Goal: Information Seeking & Learning: Learn about a topic

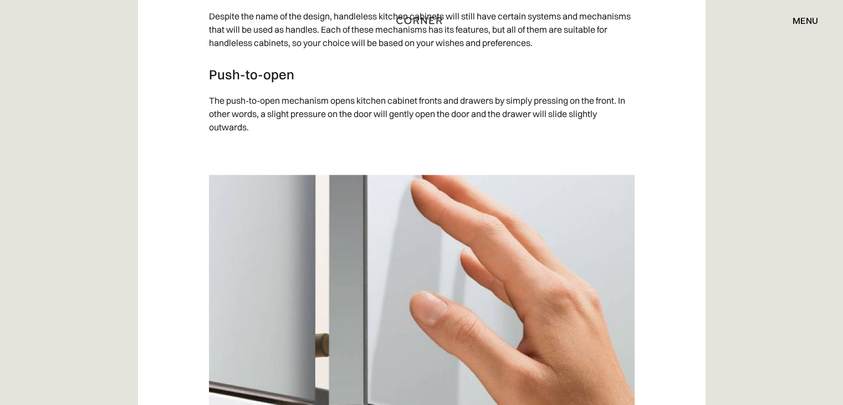
scroll to position [1403, 0]
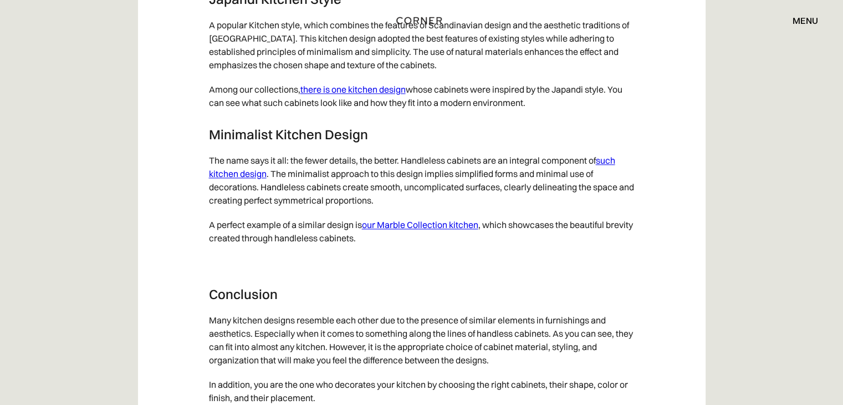
scroll to position [5804, 0]
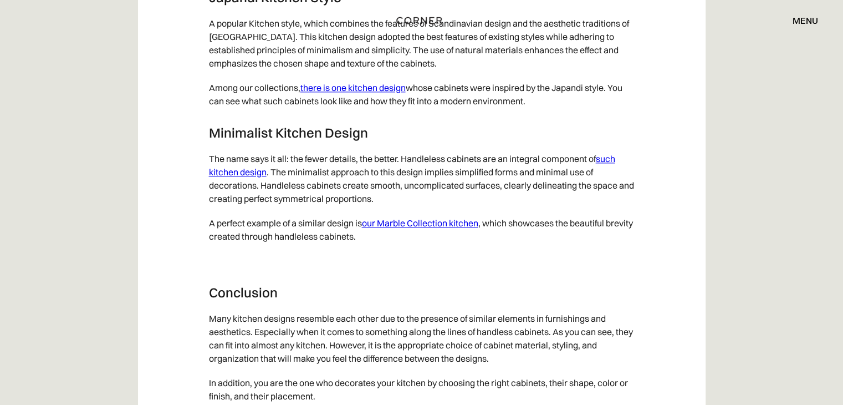
click at [408, 228] on link "our Marble Collection kitchen" at bounding box center [420, 222] width 116 height 11
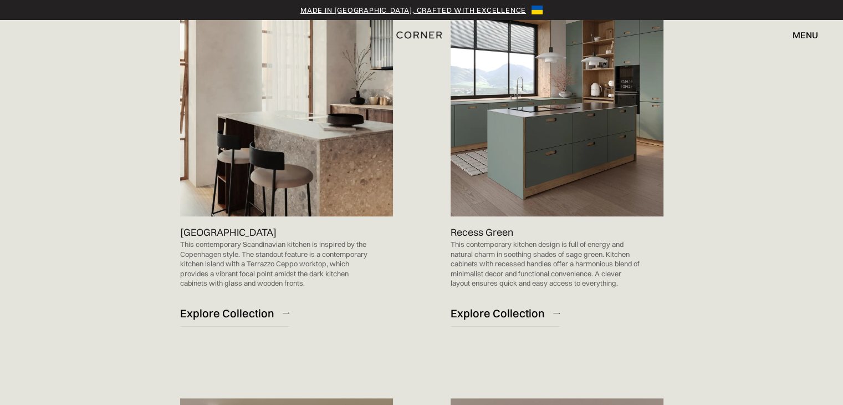
scroll to position [721, 0]
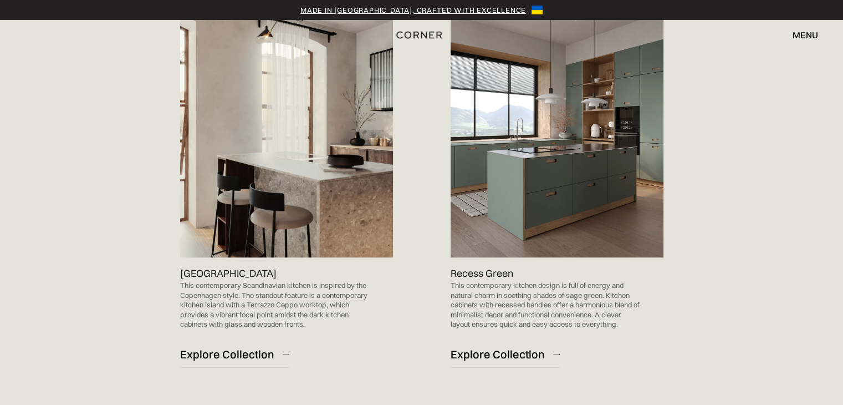
scroll to position [676, 0]
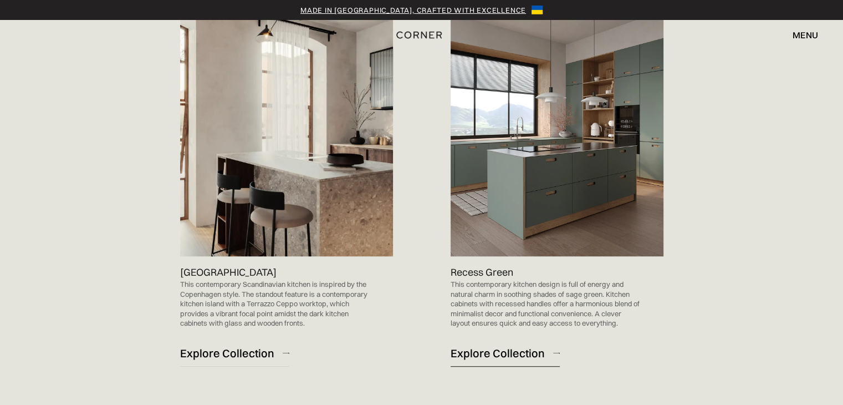
click at [511, 355] on div "Explore Collection" at bounding box center [498, 352] width 94 height 15
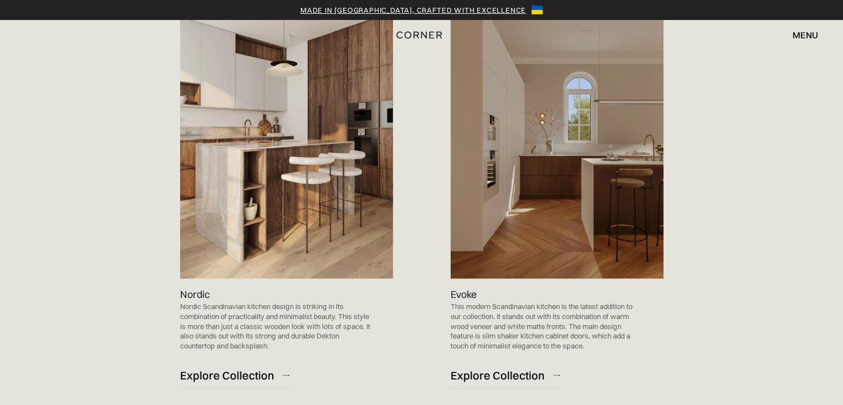
scroll to position [633, 0]
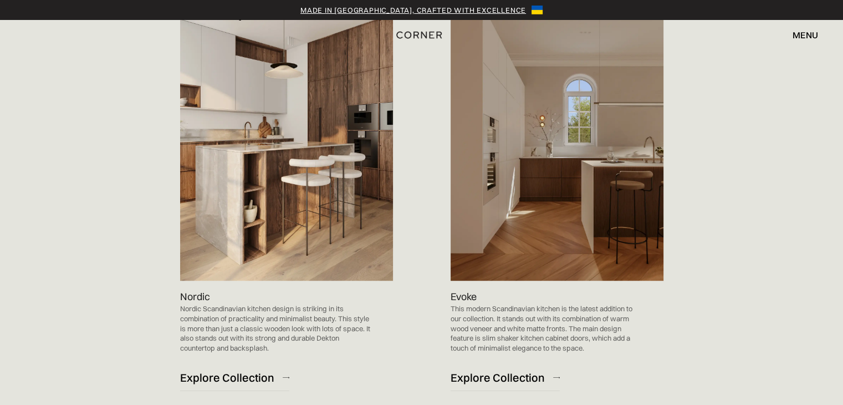
scroll to position [630, 0]
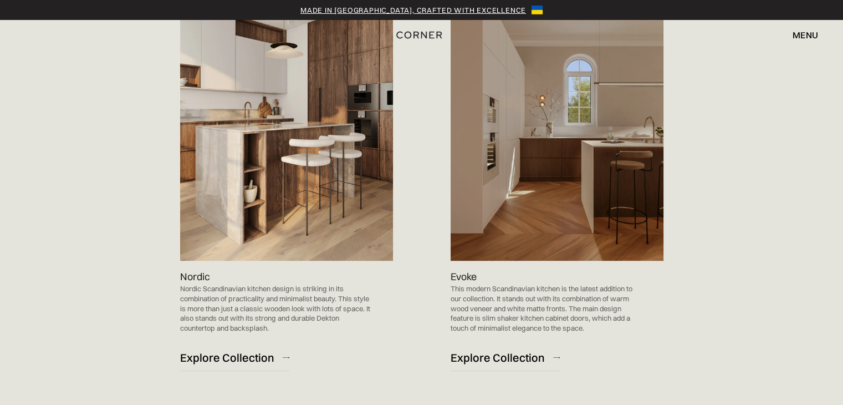
scroll to position [666, 0]
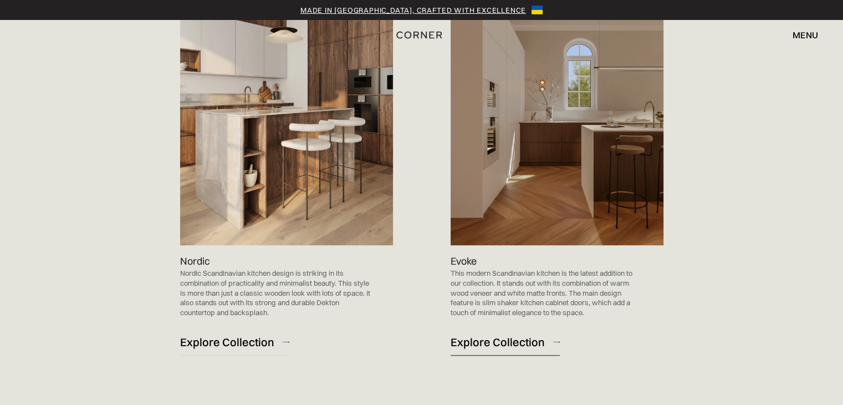
click at [497, 346] on div "Explore Collection" at bounding box center [498, 341] width 94 height 15
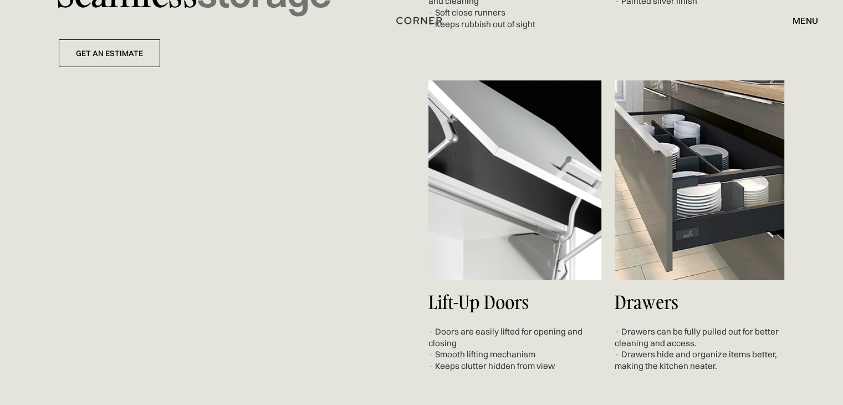
scroll to position [4063, 0]
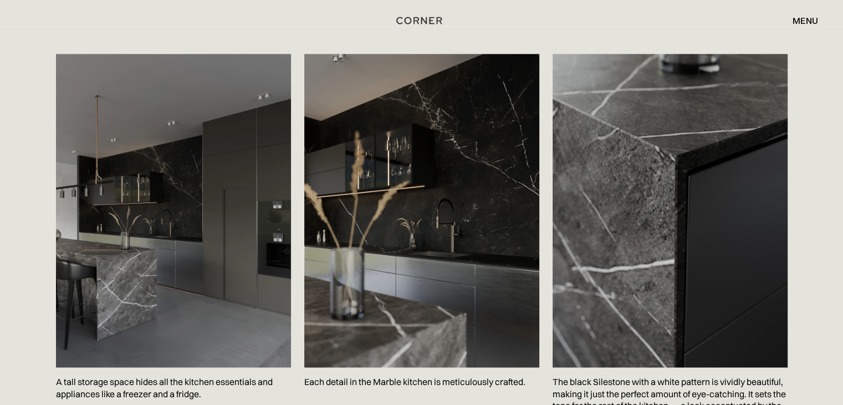
scroll to position [1874, 0]
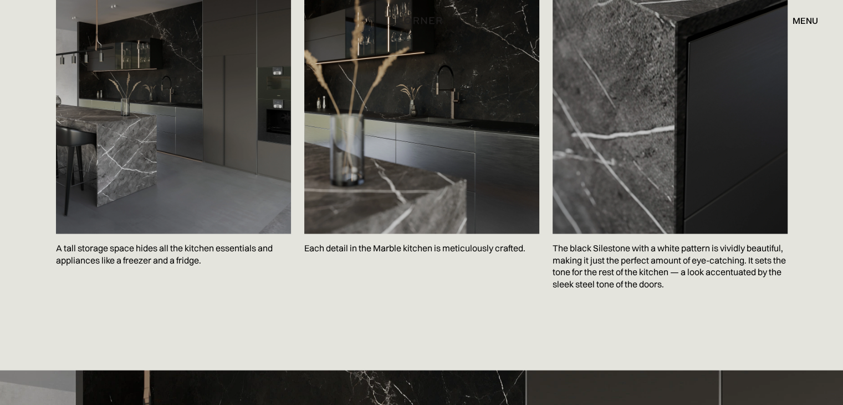
click at [41, 357] on div "Save A tall storage space hides all the kitchen essentials and appliances like …" at bounding box center [421, 131] width 765 height 478
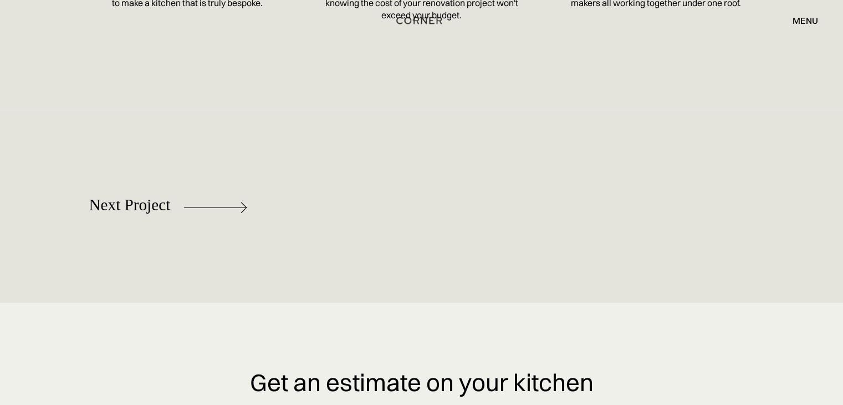
scroll to position [5093, 0]
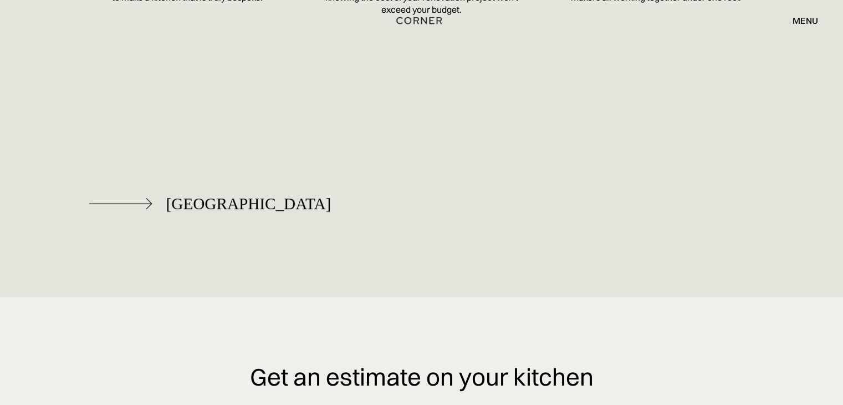
click at [146, 205] on img at bounding box center [120, 203] width 63 height 11
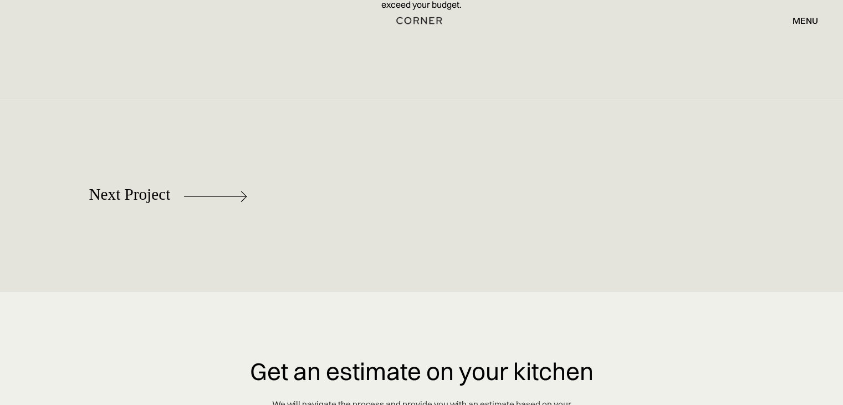
scroll to position [5092, 0]
click at [138, 194] on div "Next Project" at bounding box center [130, 194] width 82 height 18
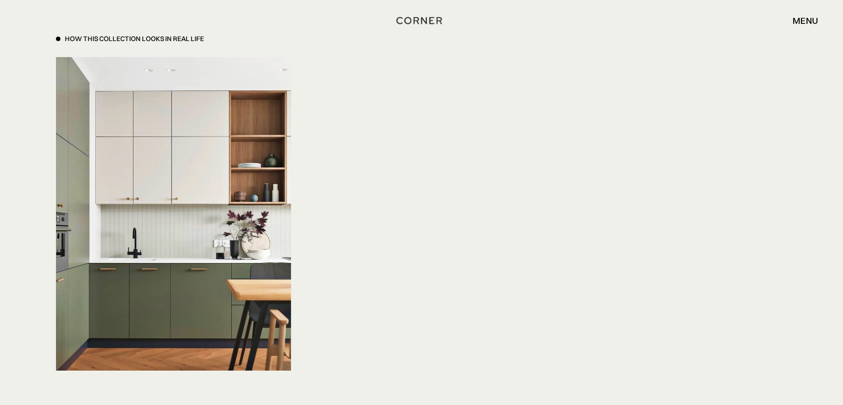
scroll to position [3769, 0]
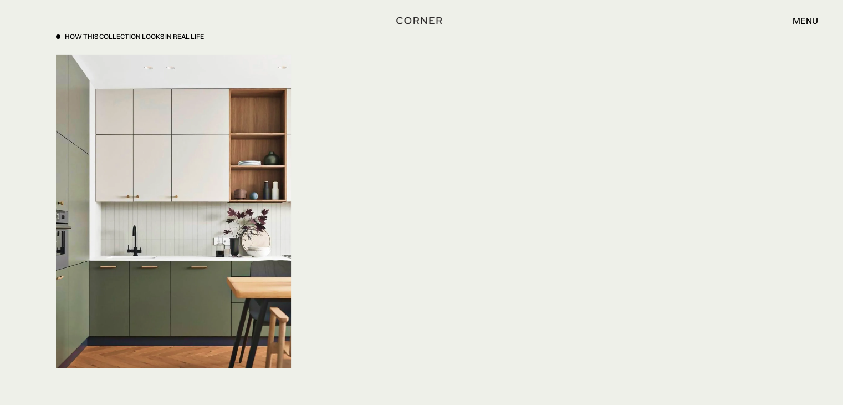
click at [431, 216] on div "How This Collection looks in real life Save Save Save" at bounding box center [422, 206] width 732 height 348
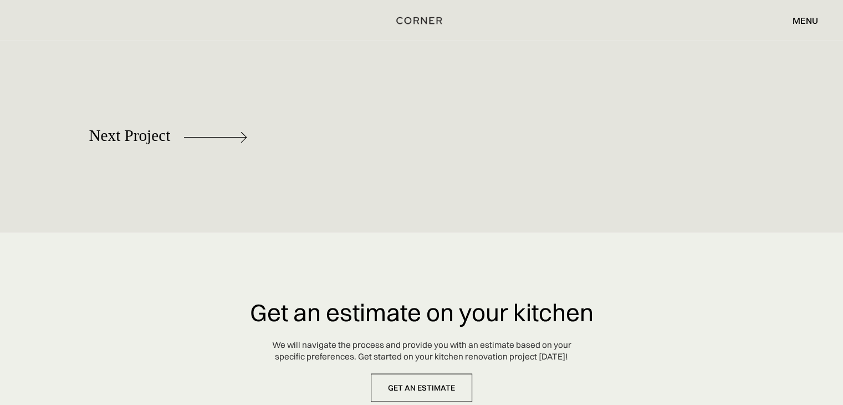
scroll to position [6239, 0]
click at [130, 162] on div "Next Project" at bounding box center [168, 134] width 159 height 57
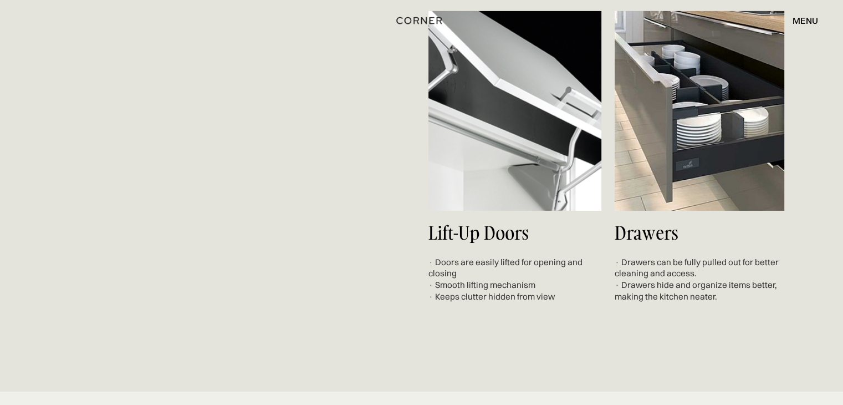
scroll to position [3719, 0]
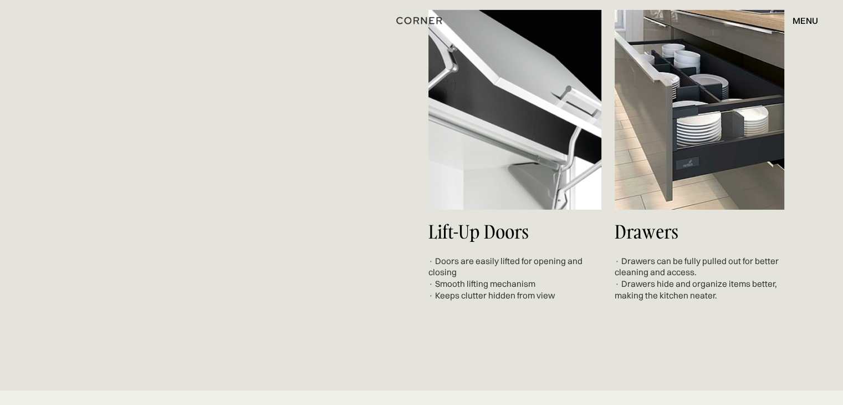
click at [479, 266] on div "· Doors are easily lifted for opening and closing · Smooth lifting mechanism · …" at bounding box center [515, 279] width 173 height 46
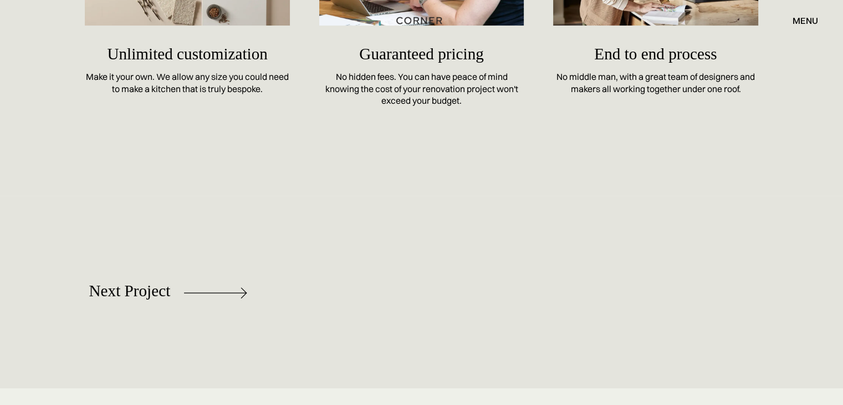
scroll to position [4503, 0]
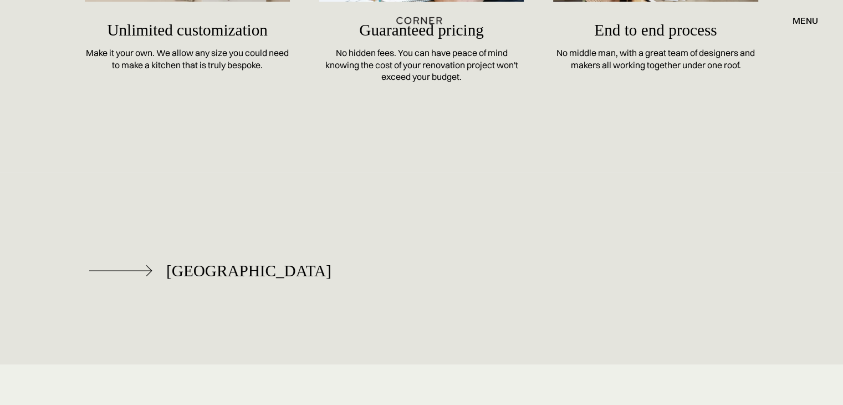
click at [135, 276] on div "[GEOGRAPHIC_DATA]" at bounding box center [210, 270] width 242 height 57
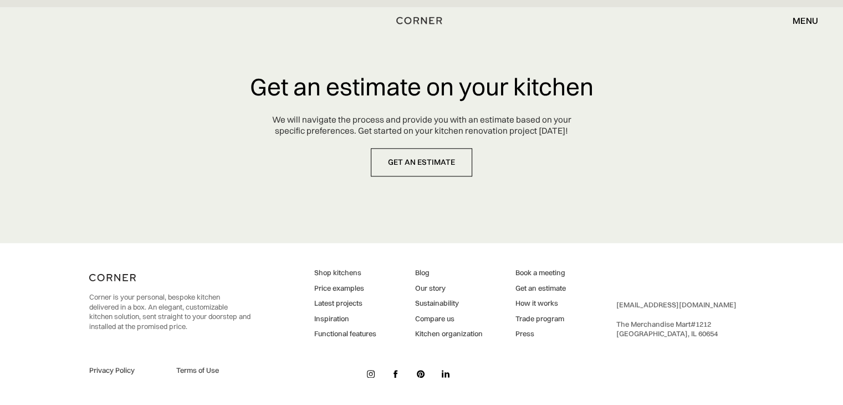
scroll to position [5378, 0]
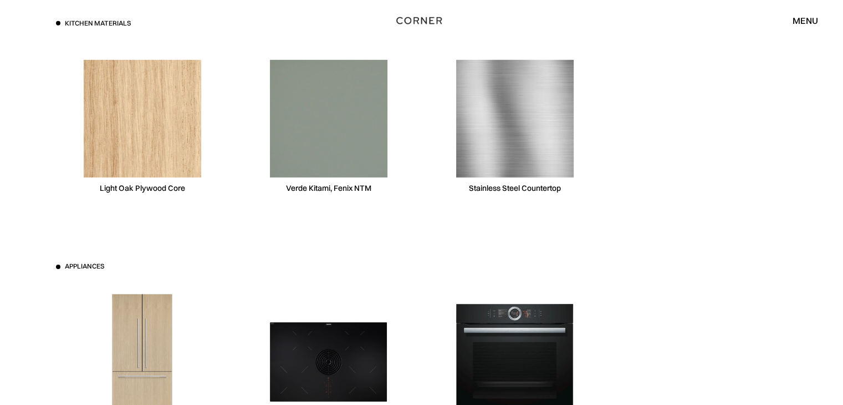
scroll to position [3549, 0]
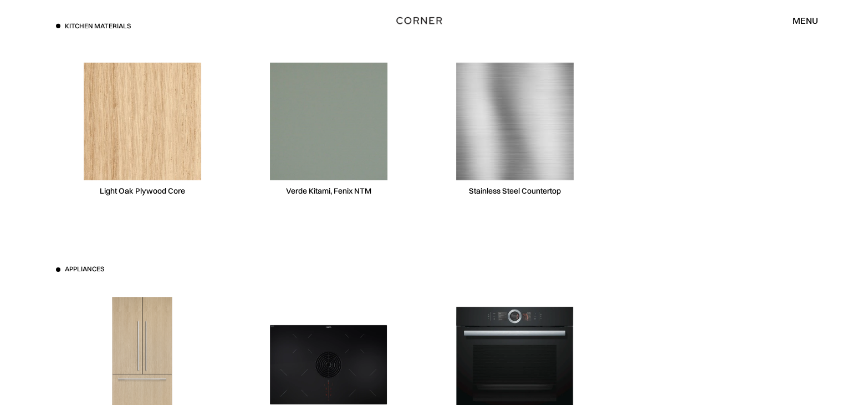
click at [310, 194] on div "Verde Kitami, Fenix NTM" at bounding box center [328, 191] width 85 height 11
click at [343, 201] on div "Verde Kitami, Fenix NTM" at bounding box center [328, 129] width 173 height 171
drag, startPoint x: 375, startPoint y: 194, endPoint x: 287, endPoint y: 188, distance: 88.9
click at [287, 188] on div "Verde Kitami, Fenix NTM" at bounding box center [328, 129] width 173 height 171
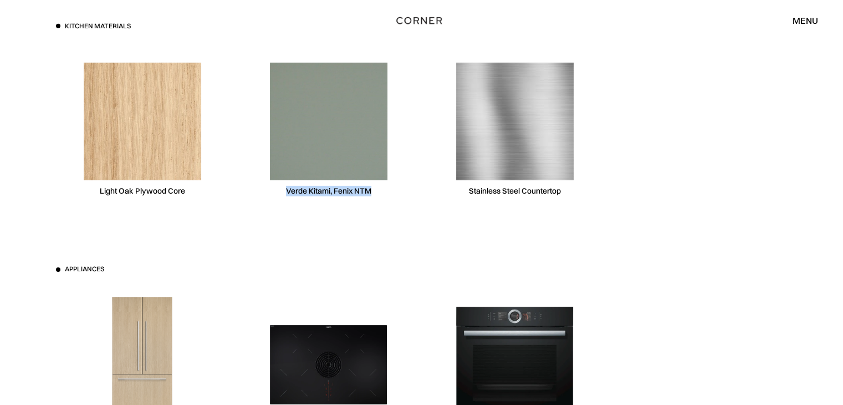
copy div "Verde Kitami, Fenix NTM"
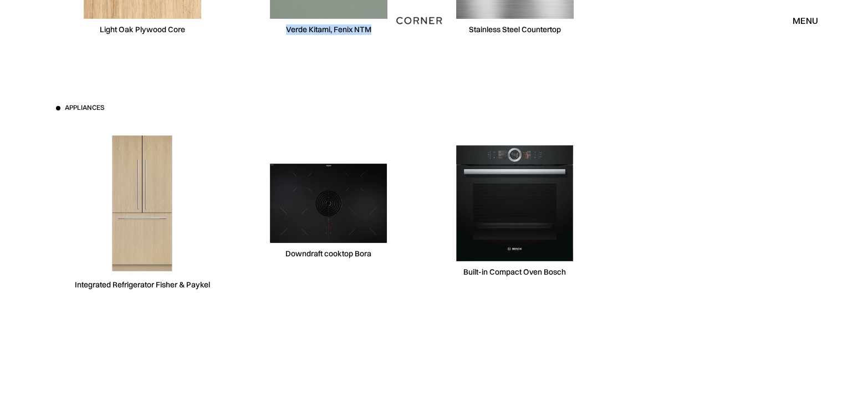
scroll to position [3716, 0]
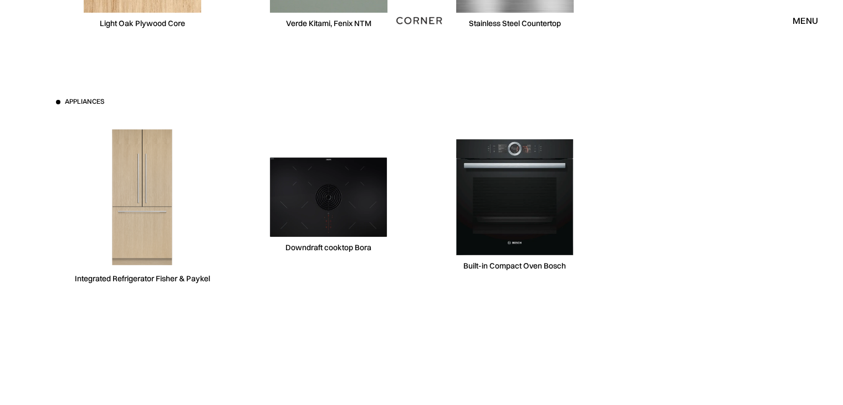
click at [713, 220] on div at bounding box center [701, 205] width 173 height 171
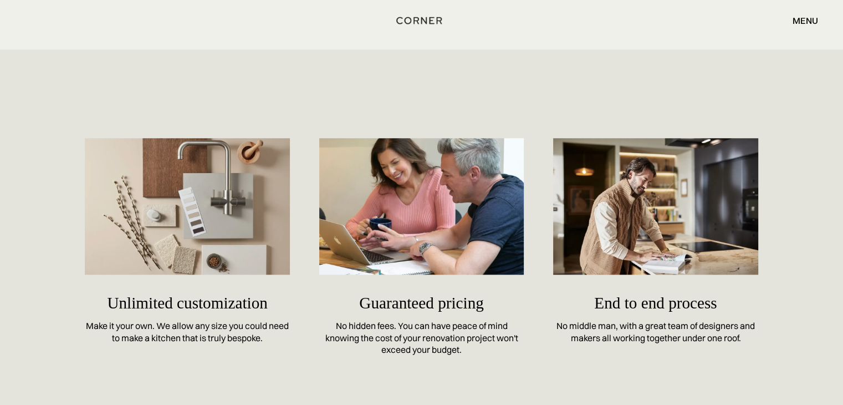
scroll to position [5082, 0]
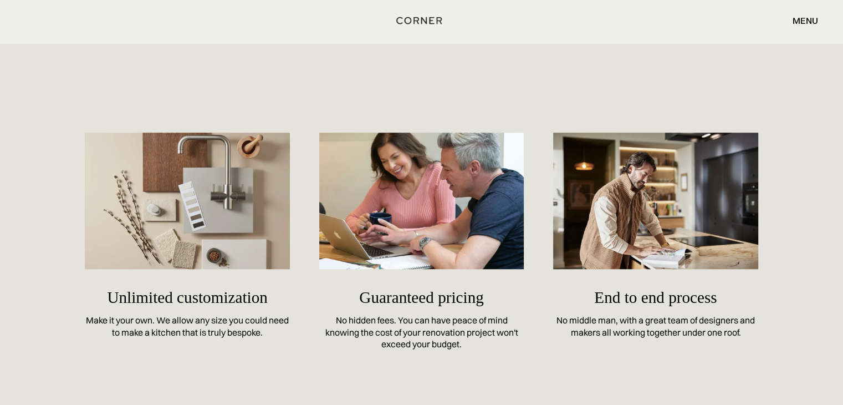
click at [813, 308] on div "Unlimited customization Make it your own. We allow any size you could need to m…" at bounding box center [421, 241] width 843 height 395
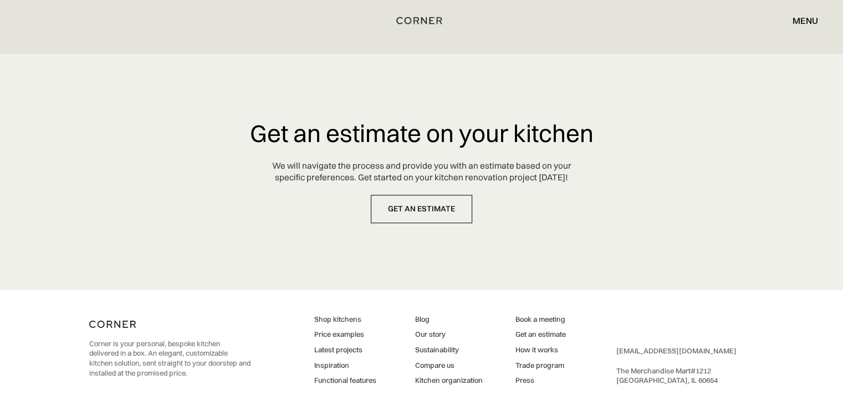
scroll to position [5680, 0]
